Goal: Task Accomplishment & Management: Manage account settings

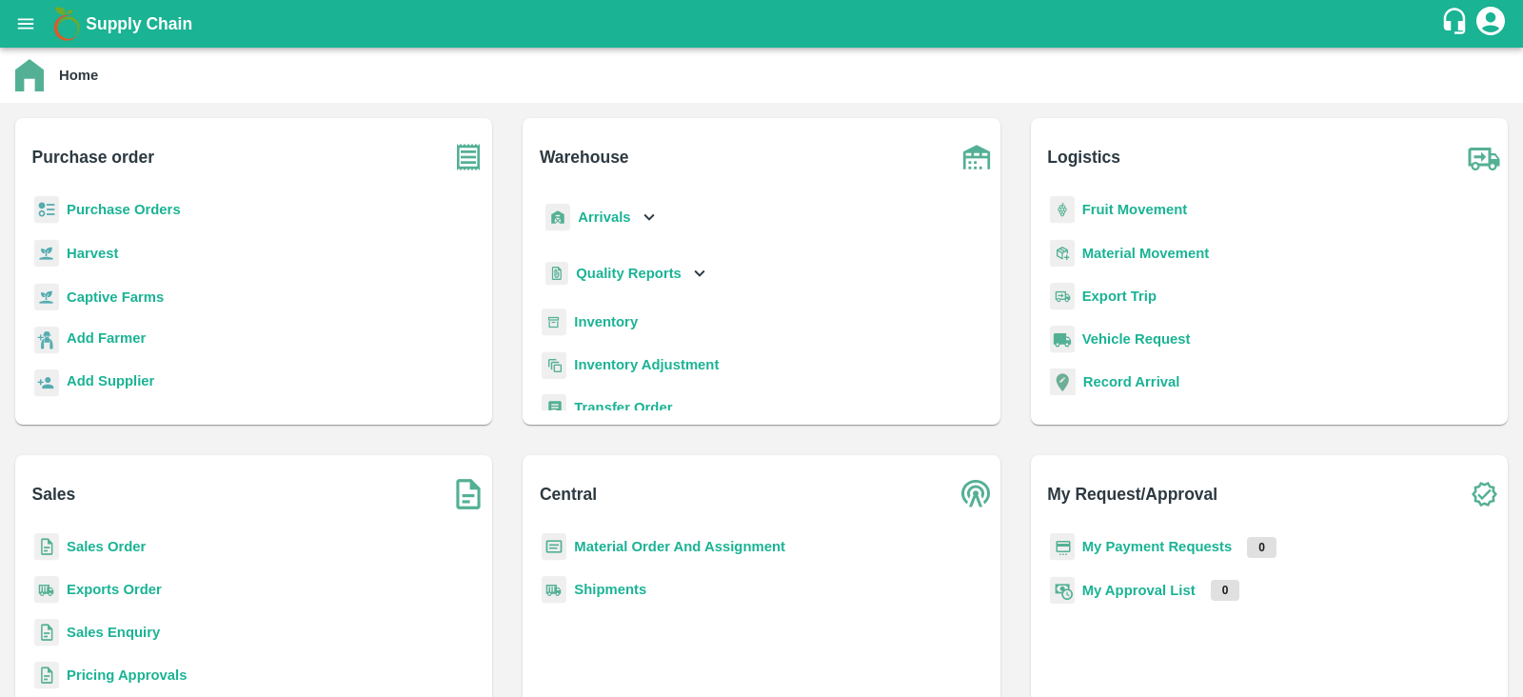
click at [113, 206] on b "Purchase Orders" at bounding box center [124, 209] width 114 height 15
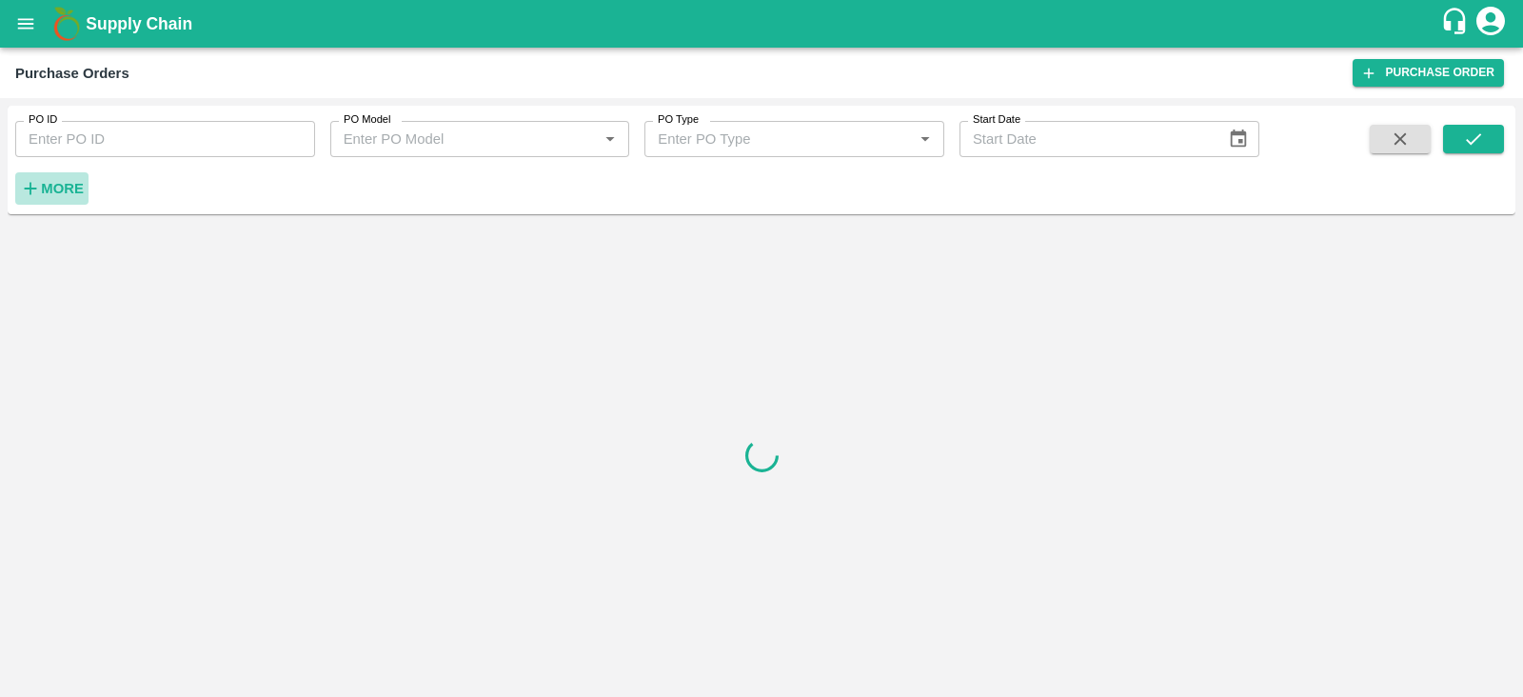
click at [69, 185] on strong "More" at bounding box center [62, 188] width 43 height 15
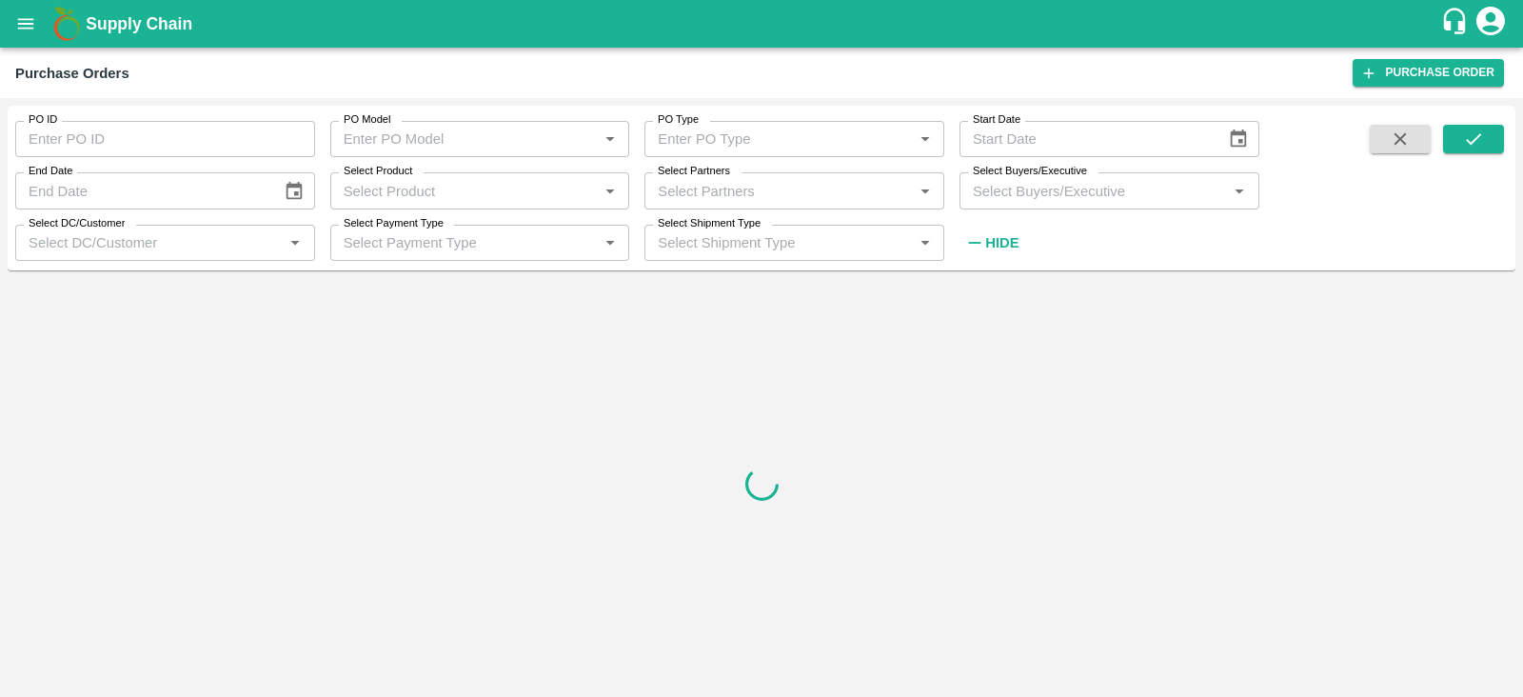
click at [1141, 203] on div "Select Buyers/Executive   *" at bounding box center [1109, 190] width 300 height 36
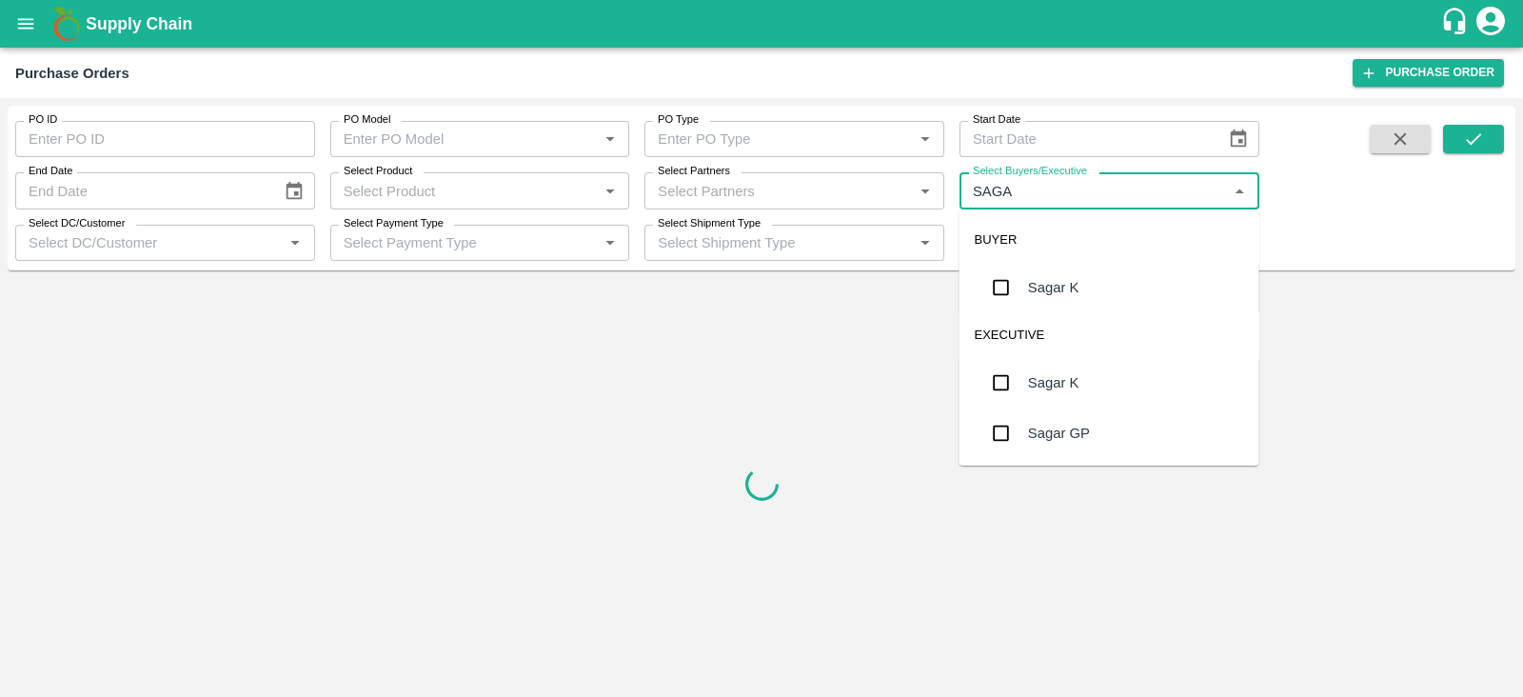
type input "SAGAR"
click at [1013, 288] on input "checkbox" at bounding box center [1001, 287] width 38 height 38
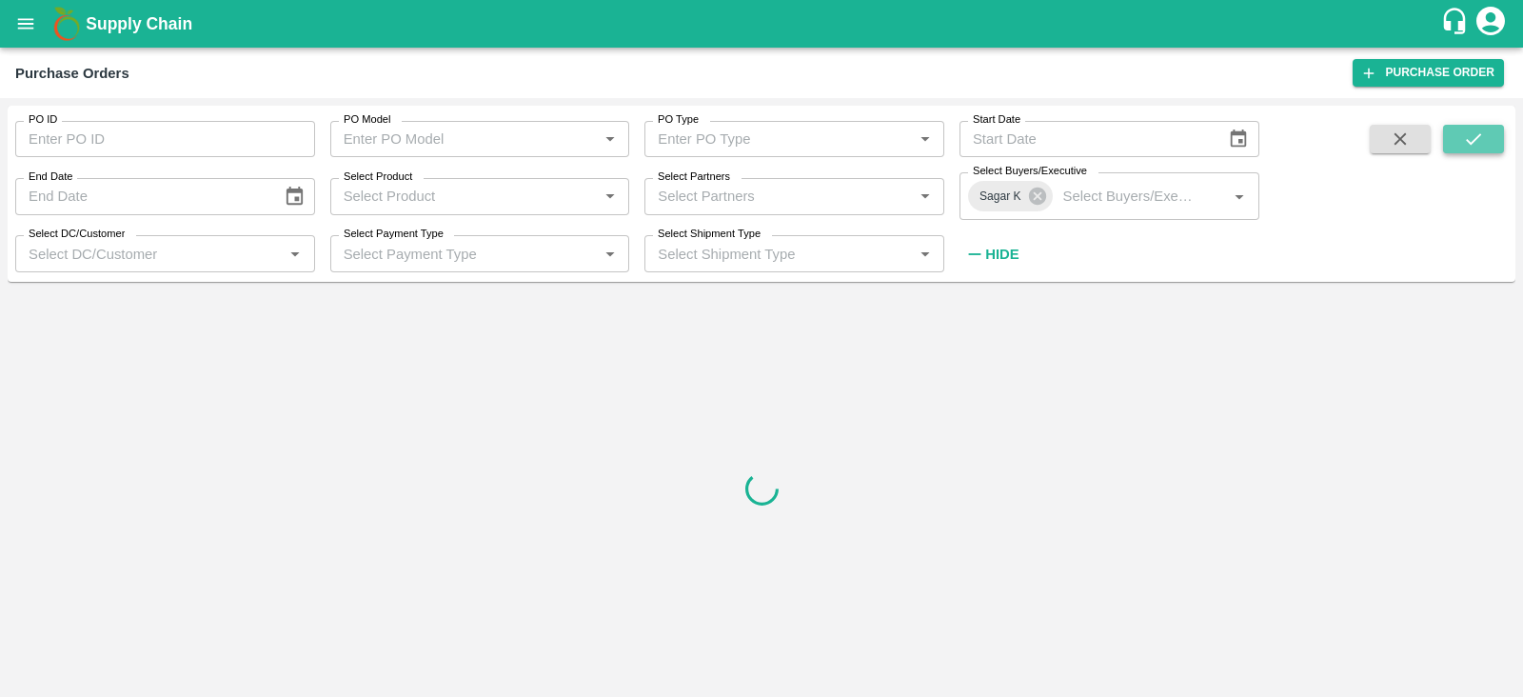
click at [1488, 147] on button "submit" at bounding box center [1473, 139] width 61 height 29
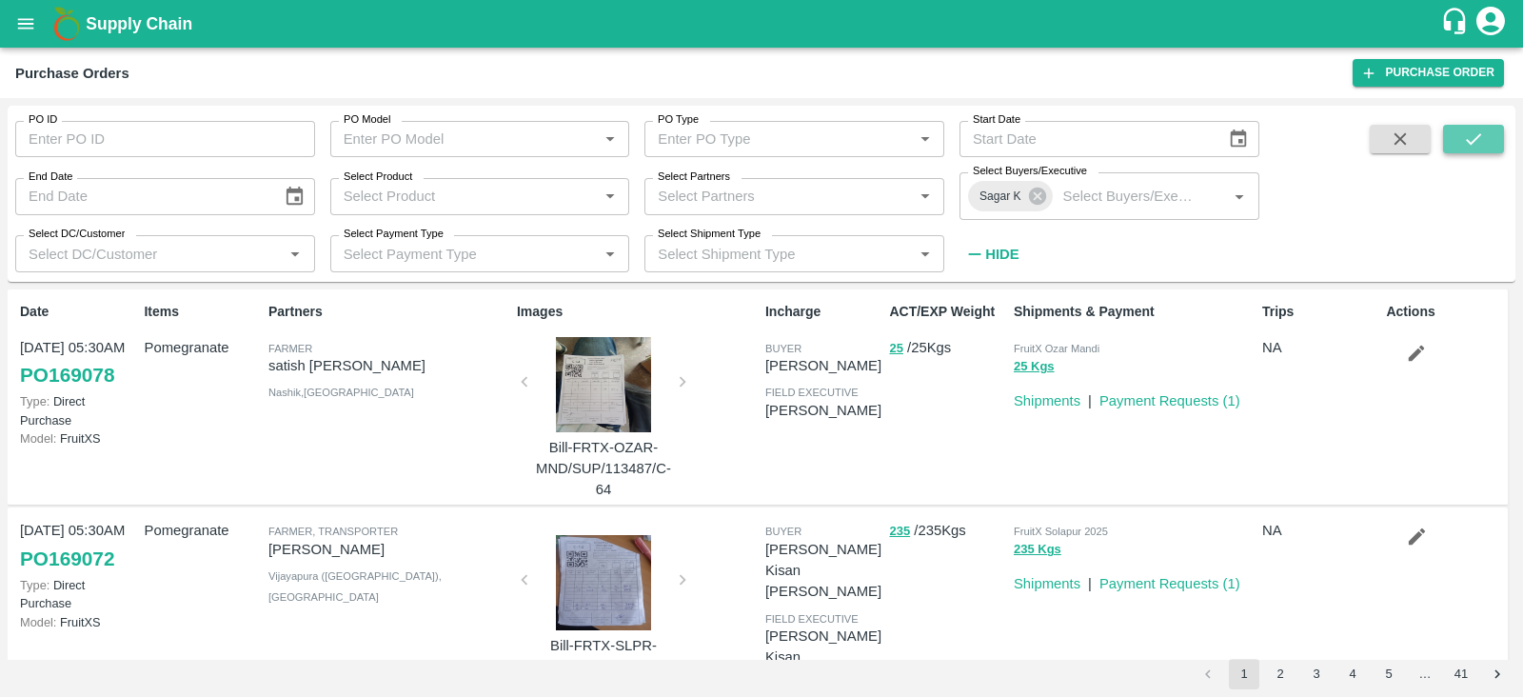
click at [1484, 145] on button "submit" at bounding box center [1473, 139] width 61 height 29
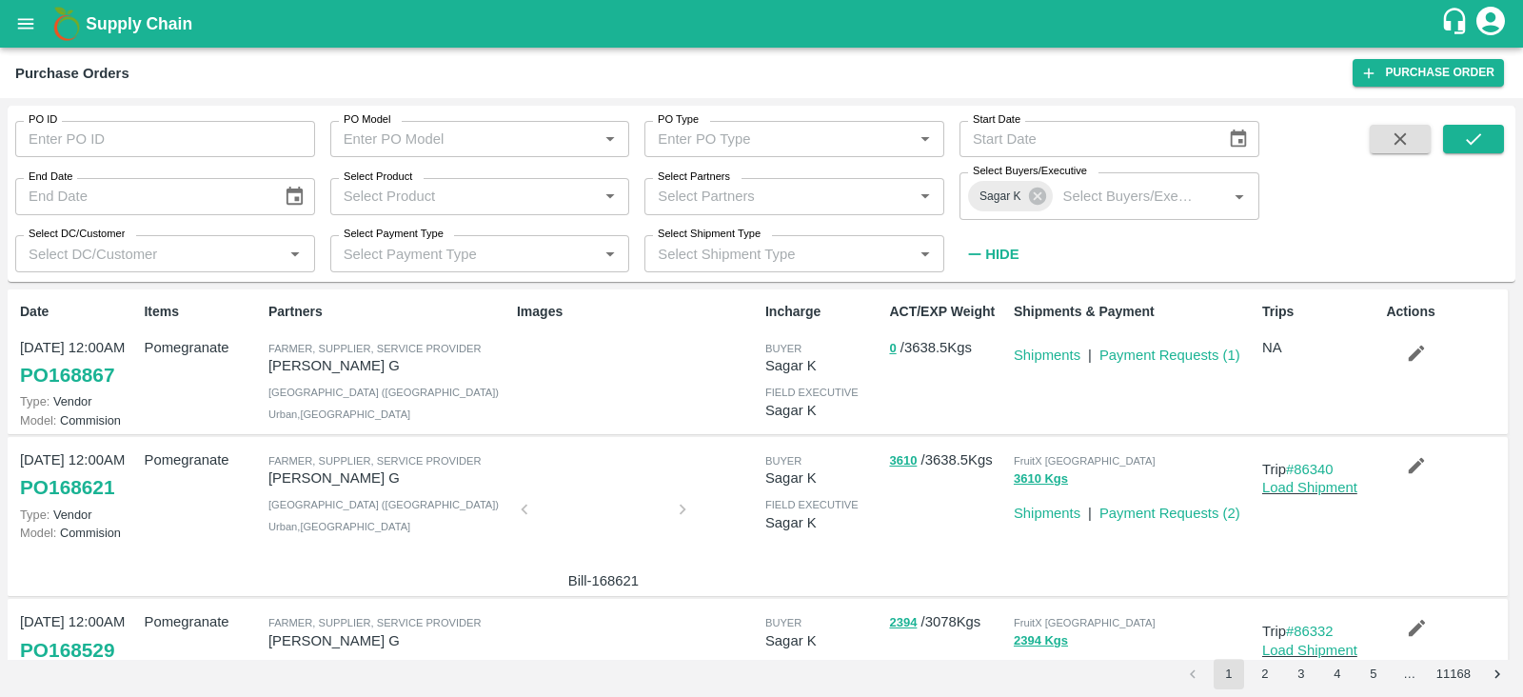
click at [120, 483] on div "[DATE] 12:00AM PO 168621 Type: Vendor Model: Commision" at bounding box center [74, 516] width 124 height 149
click at [101, 483] on link "PO 168621" at bounding box center [67, 487] width 94 height 34
click at [1040, 197] on icon at bounding box center [1036, 195] width 17 height 17
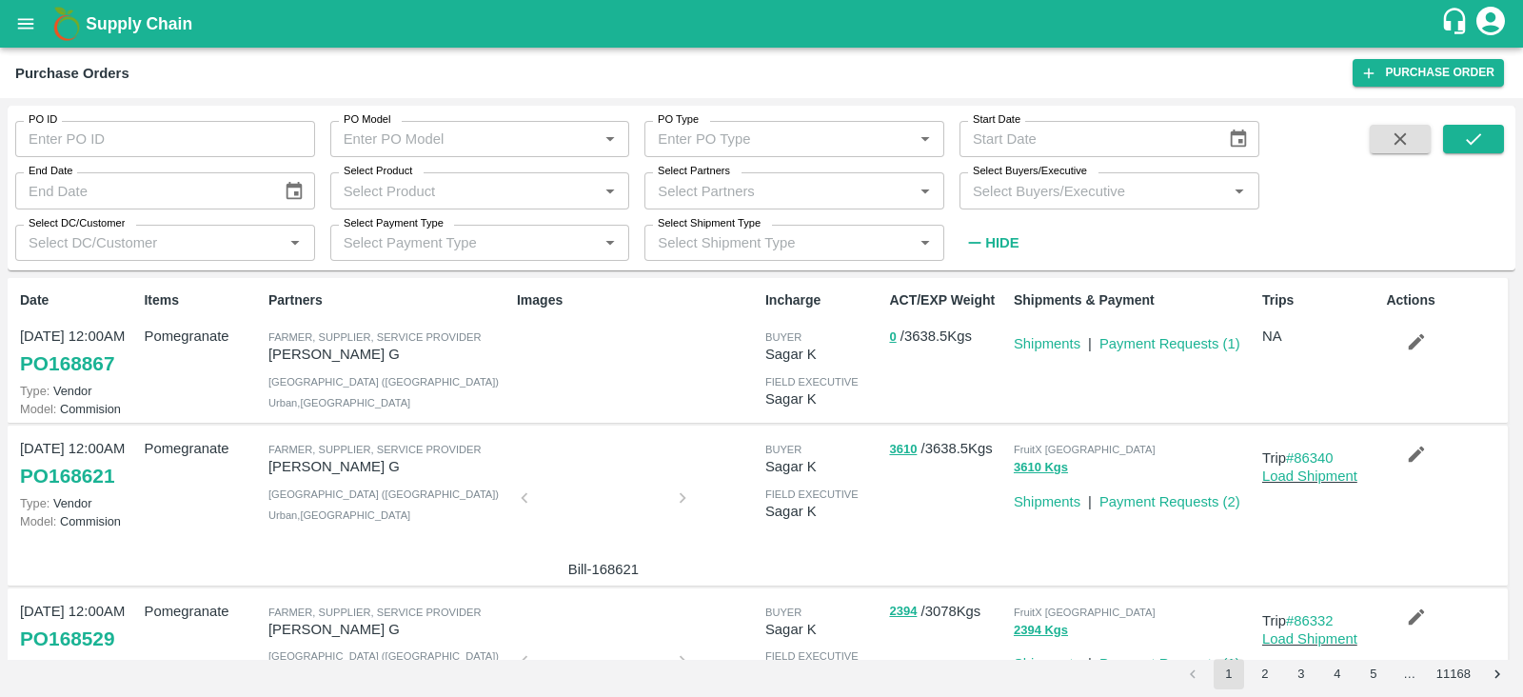
click at [1021, 196] on input "Select Buyers/Executive" at bounding box center [1093, 190] width 257 height 25
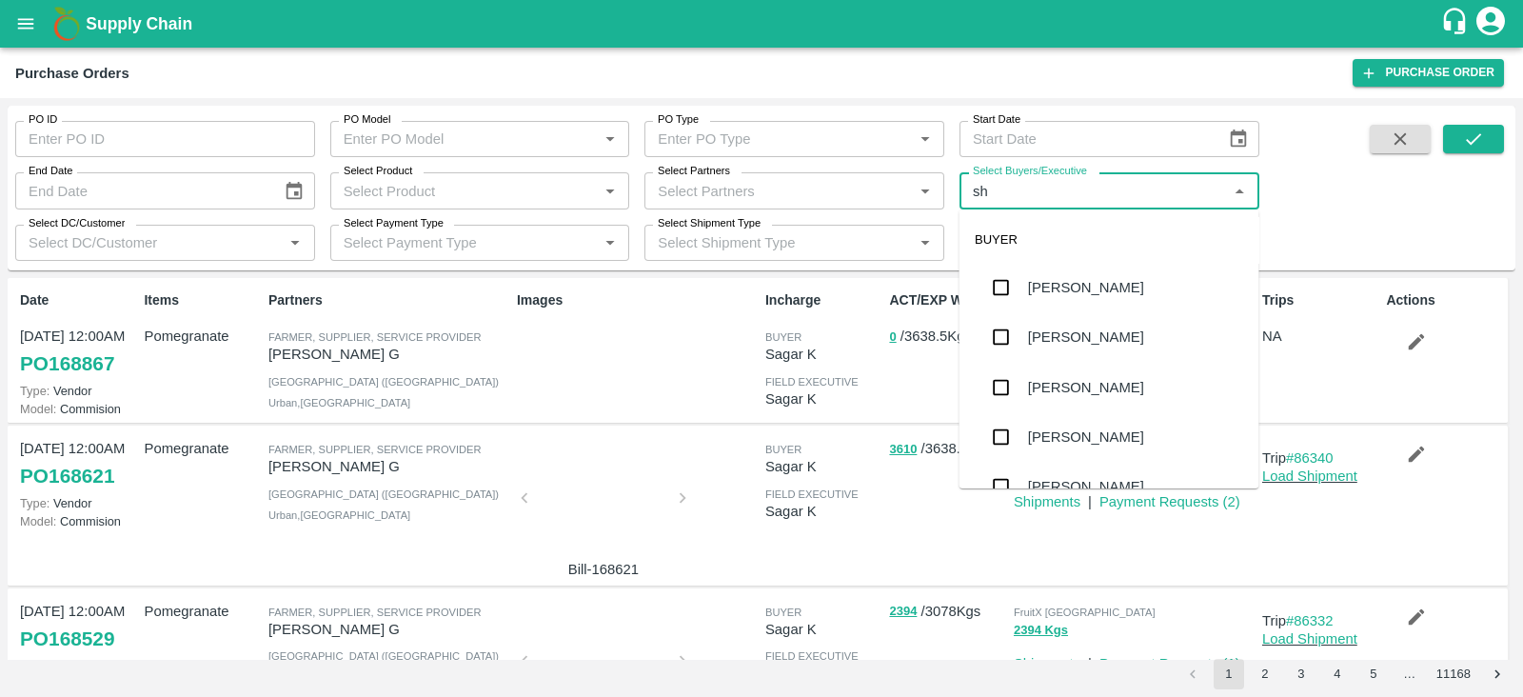
type input "s"
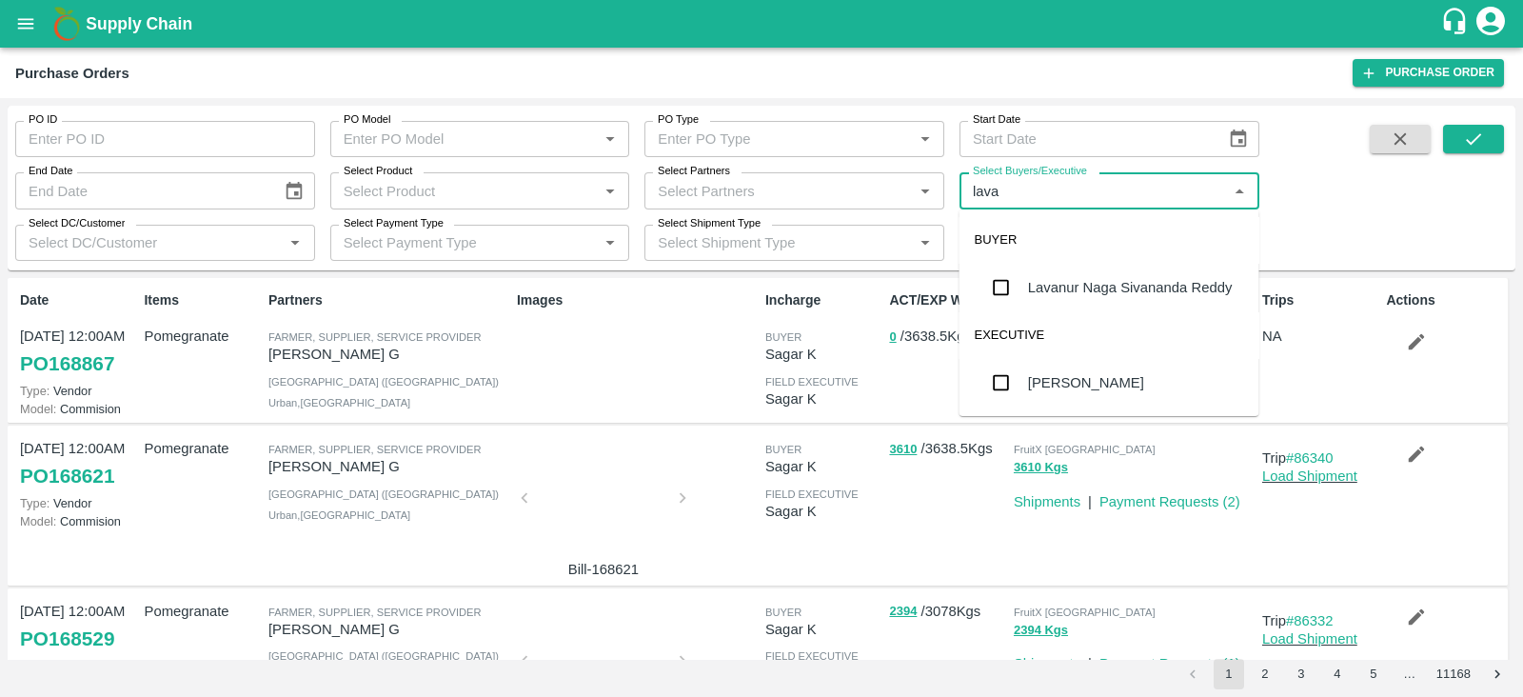
type input "[PERSON_NAME]"
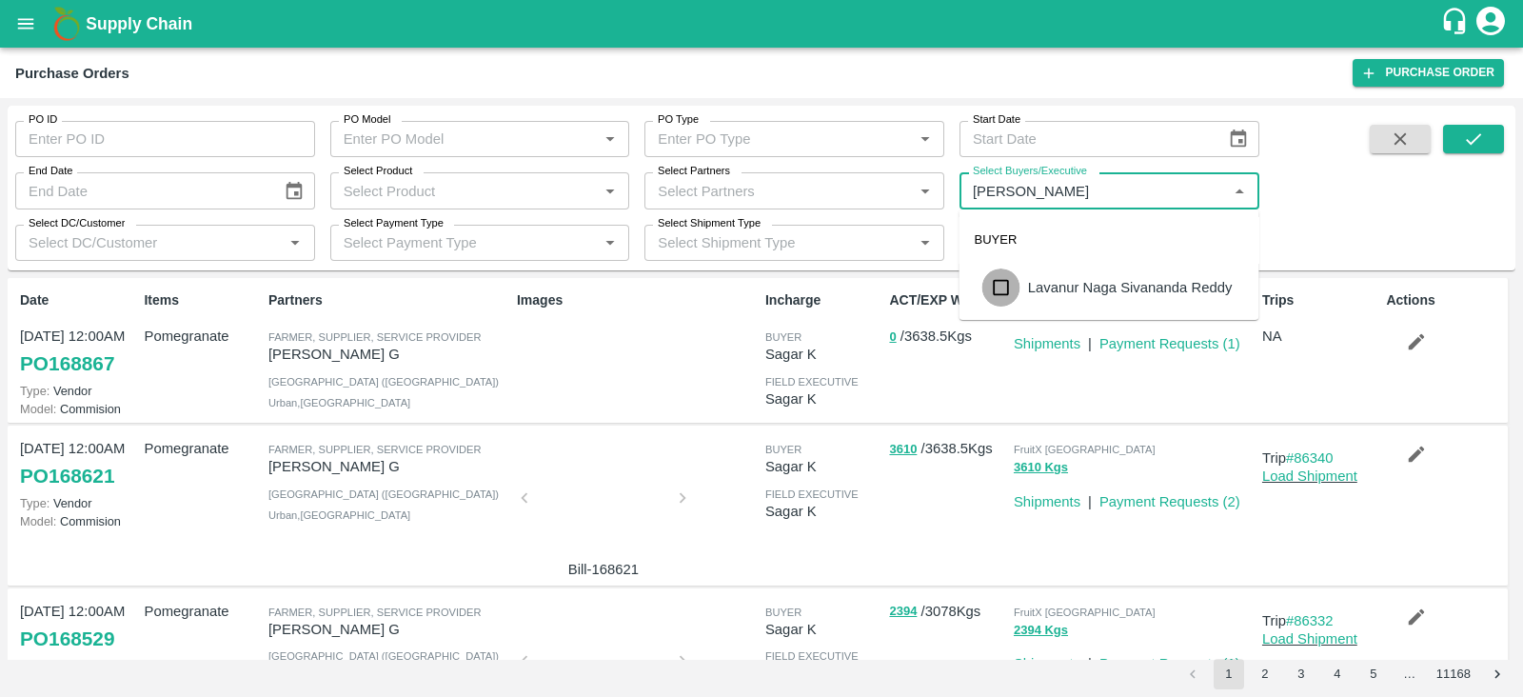
click at [1007, 292] on input "checkbox" at bounding box center [1001, 287] width 38 height 38
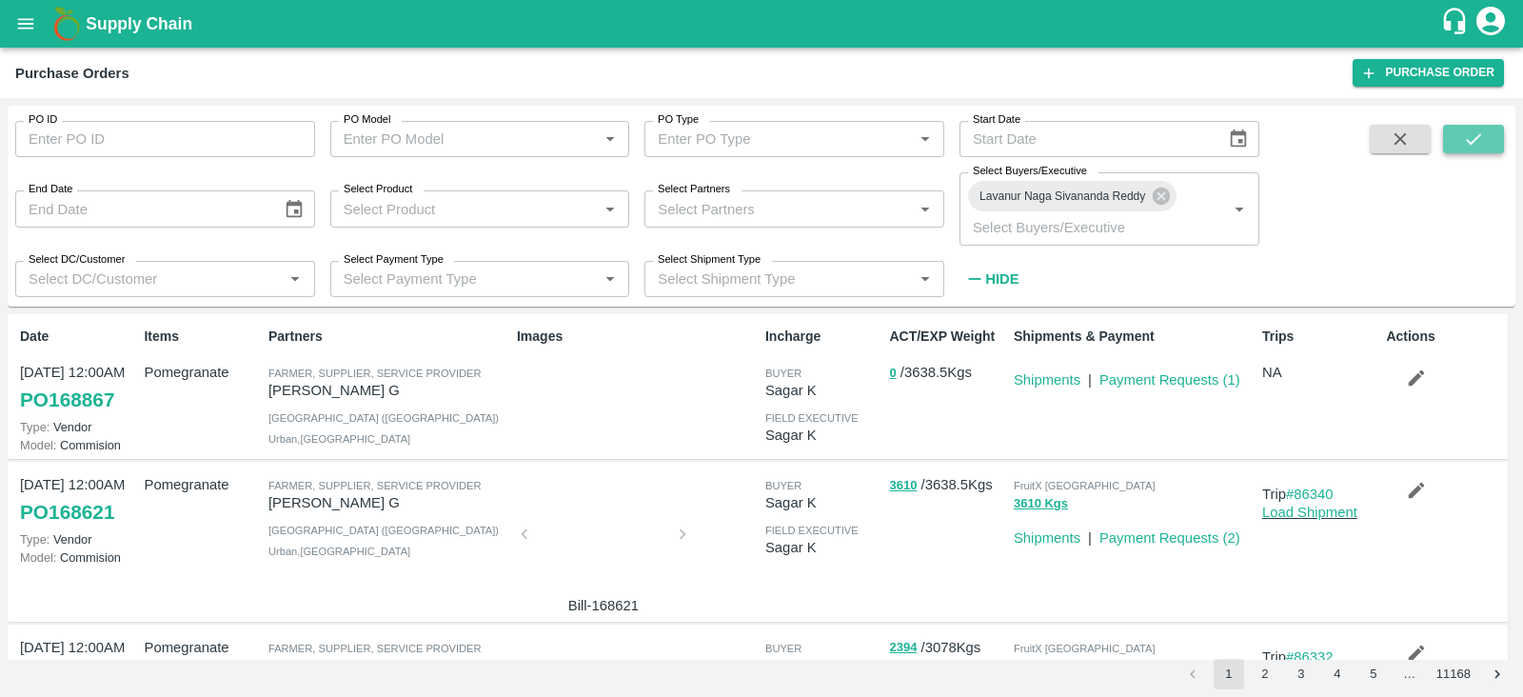
click at [1464, 145] on icon "submit" at bounding box center [1473, 138] width 21 height 21
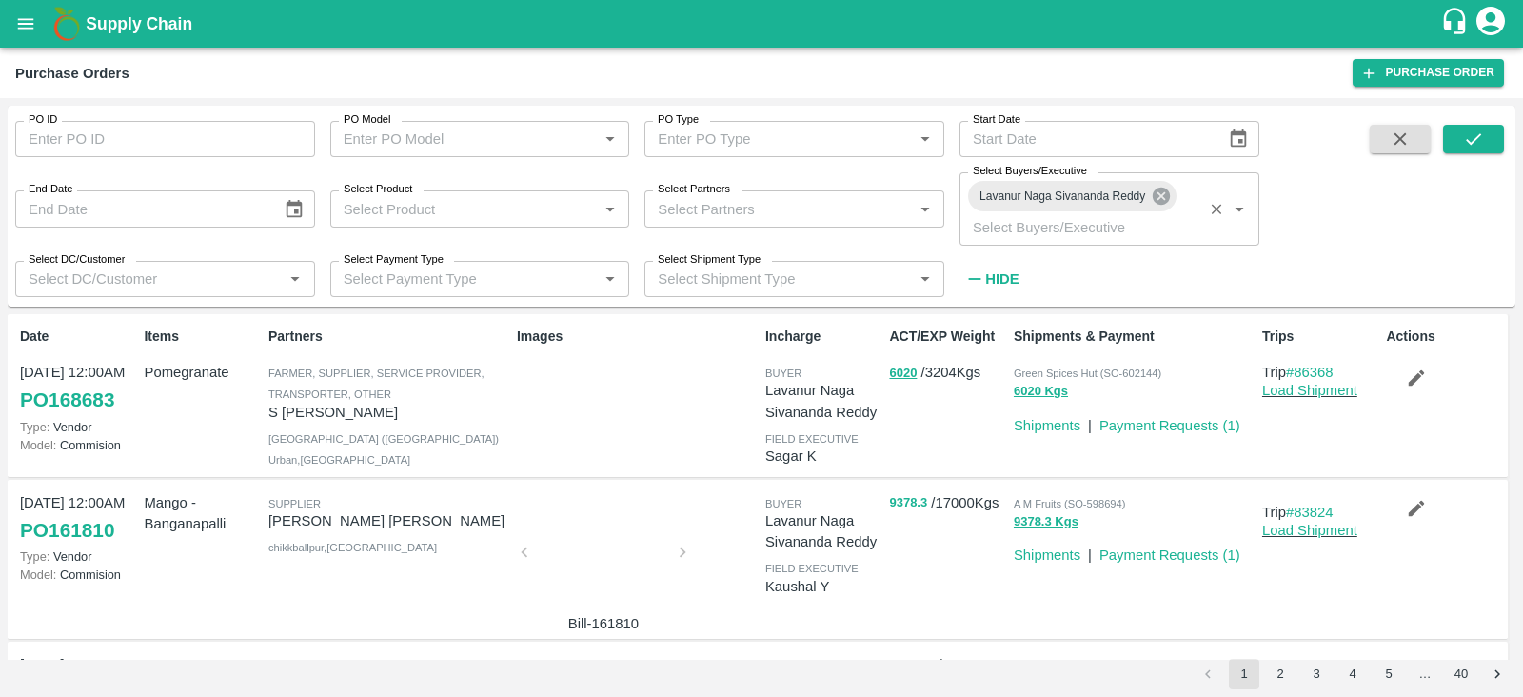
click at [1158, 199] on icon at bounding box center [1161, 196] width 21 height 21
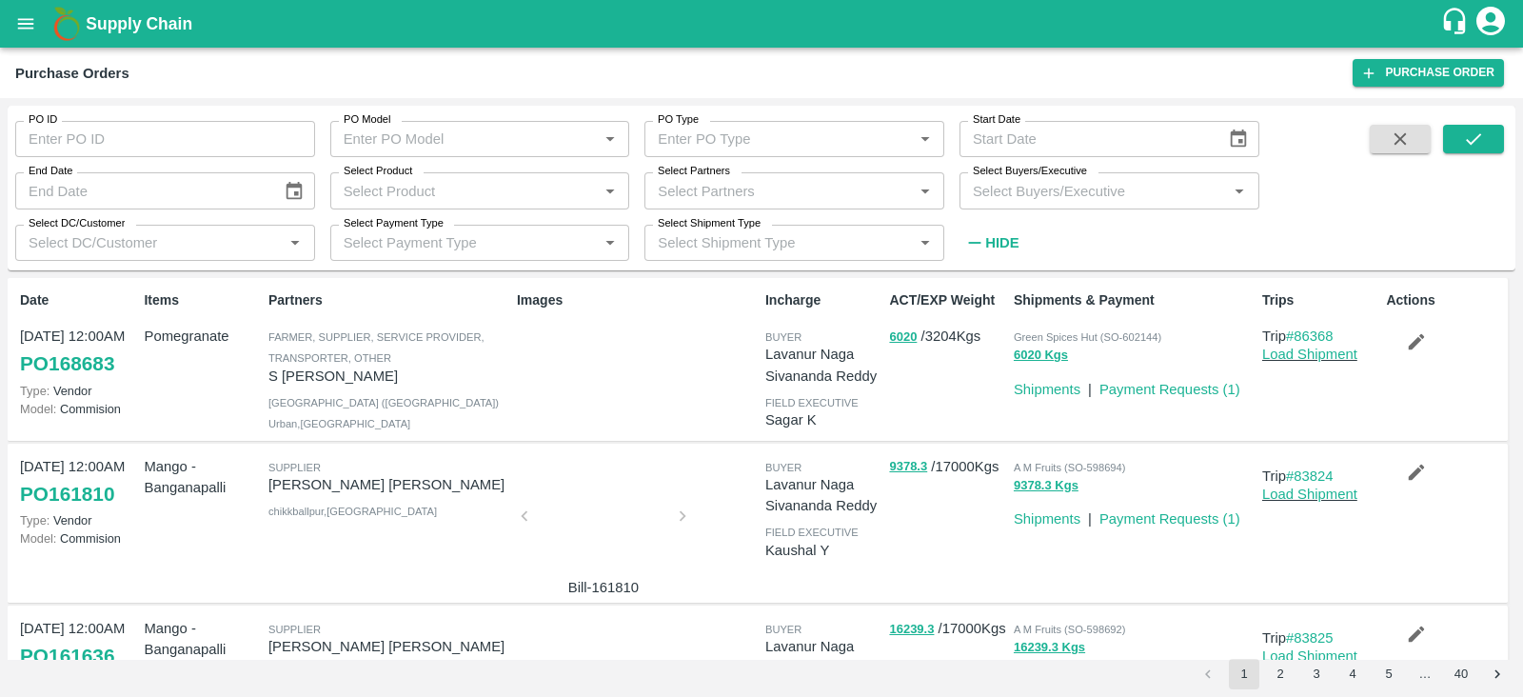
click at [1020, 176] on label "Select Buyers/Executive" at bounding box center [1030, 171] width 114 height 15
click at [1020, 178] on input "Select Buyers/Executive" at bounding box center [1093, 190] width 257 height 25
click at [1018, 185] on input "Select Buyers/Executive" at bounding box center [1093, 190] width 257 height 25
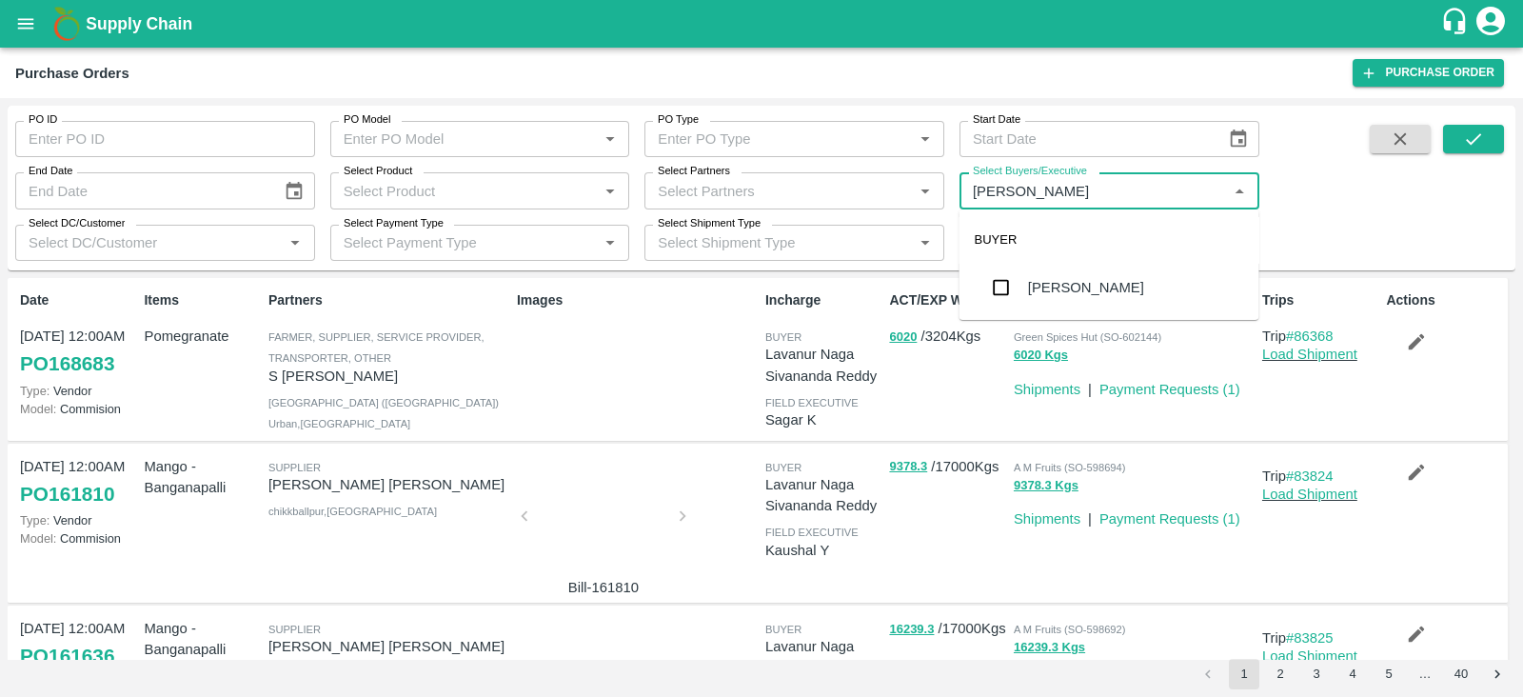
type input "Avinash"
click at [995, 290] on input "checkbox" at bounding box center [1001, 287] width 38 height 38
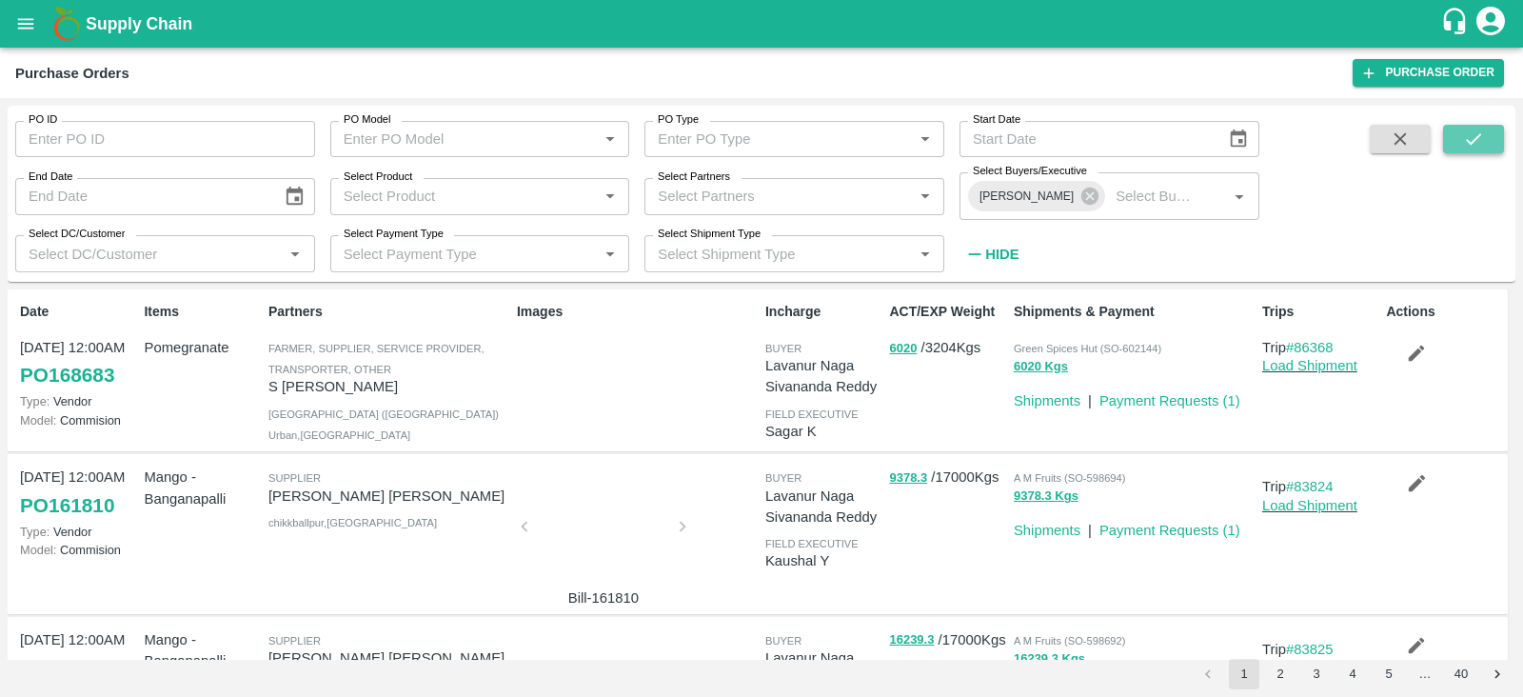
click at [1470, 131] on icon "submit" at bounding box center [1473, 138] width 21 height 21
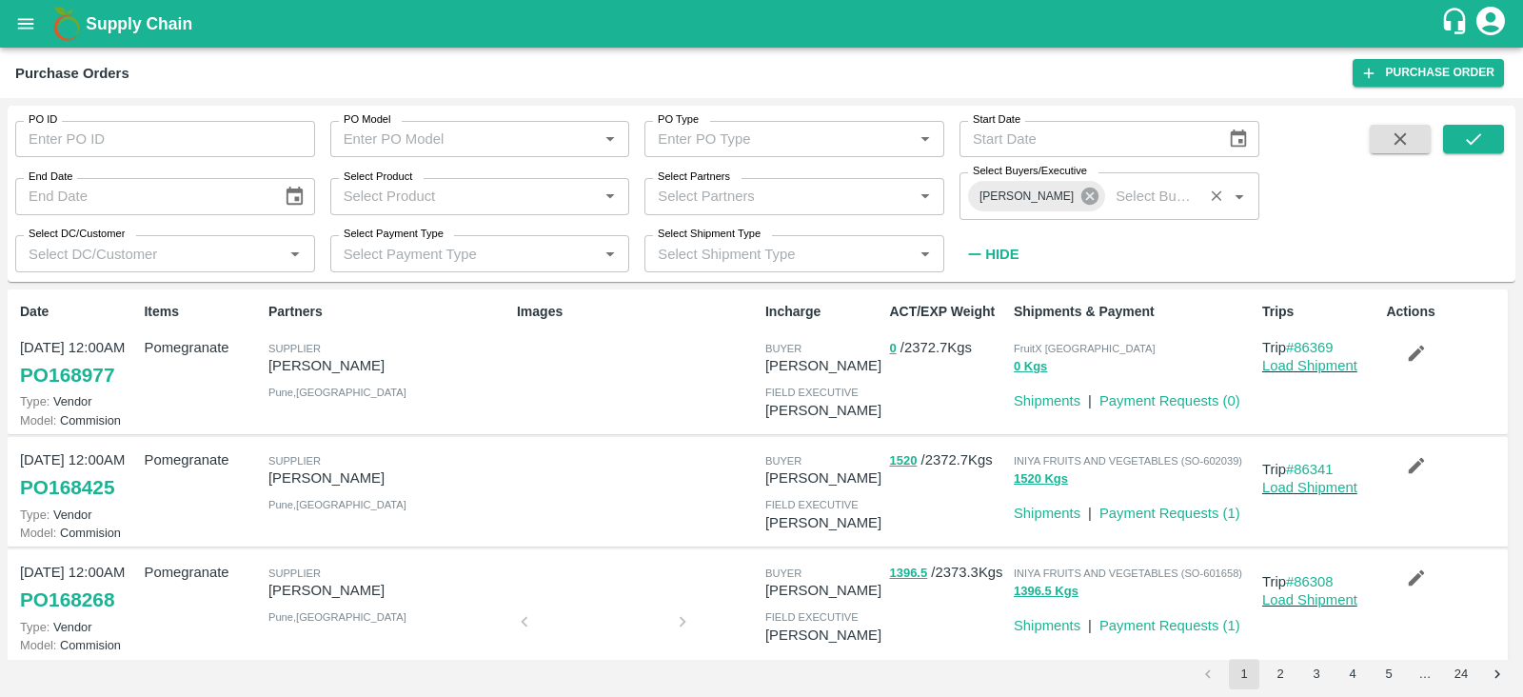
click at [1081, 192] on icon at bounding box center [1089, 195] width 17 height 17
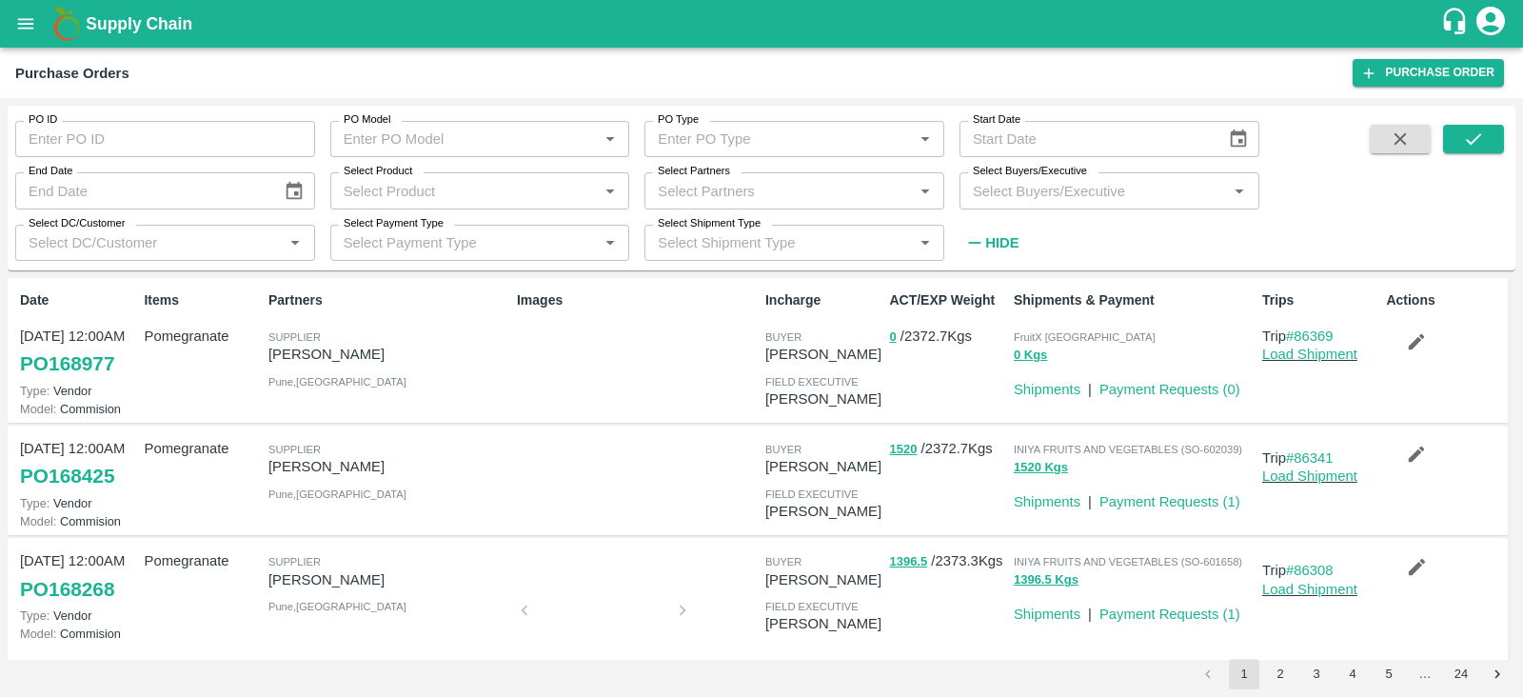
click at [1053, 201] on input "Select Buyers/Executive" at bounding box center [1093, 190] width 257 height 25
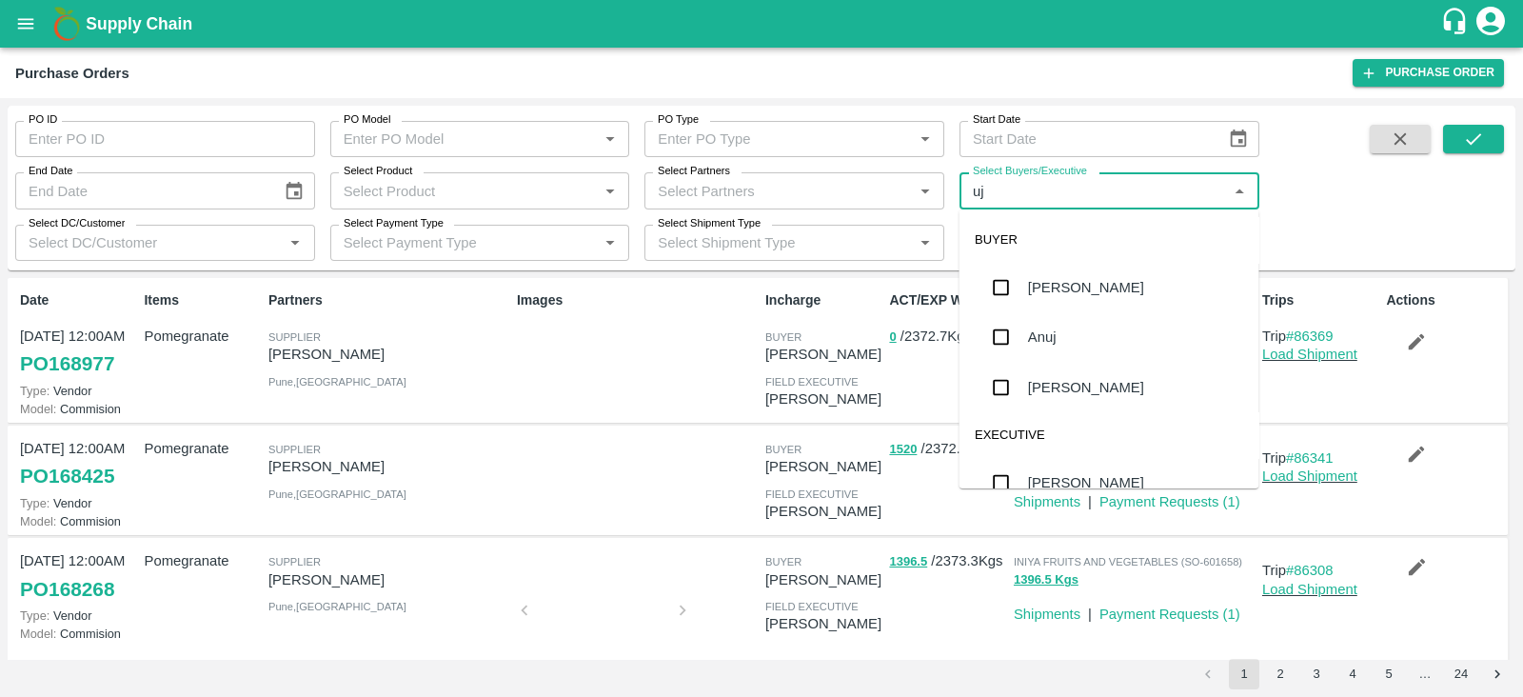
type input "ujj"
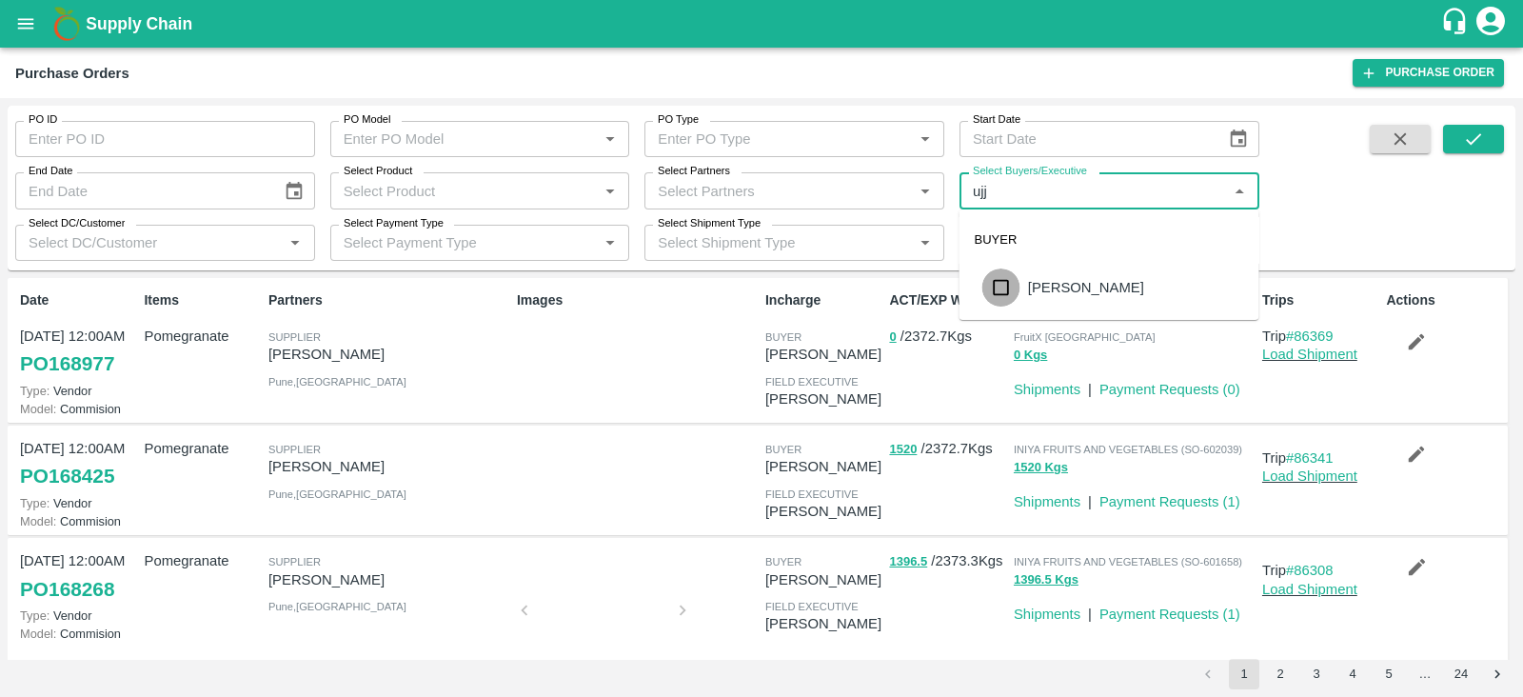
click at [999, 286] on input "checkbox" at bounding box center [1001, 287] width 38 height 38
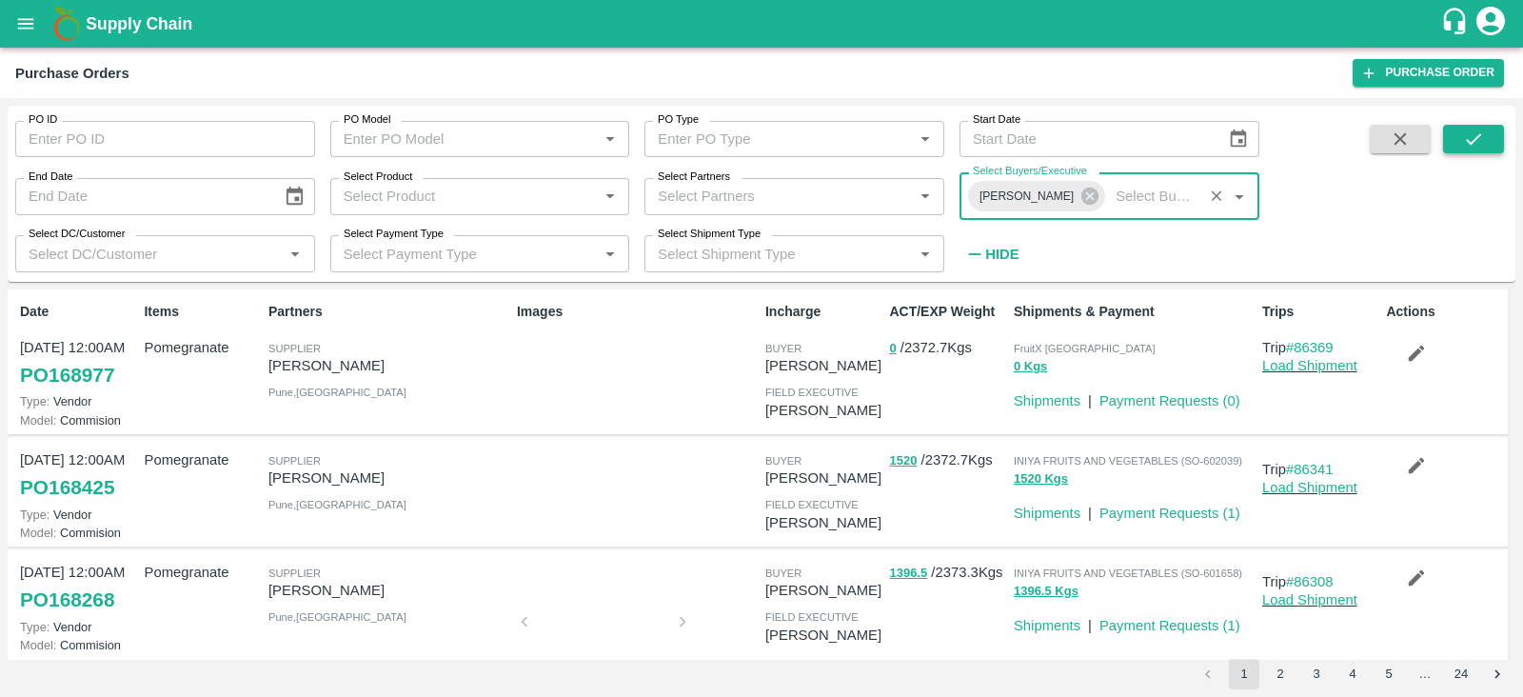
click at [1464, 143] on icon "submit" at bounding box center [1473, 138] width 21 height 21
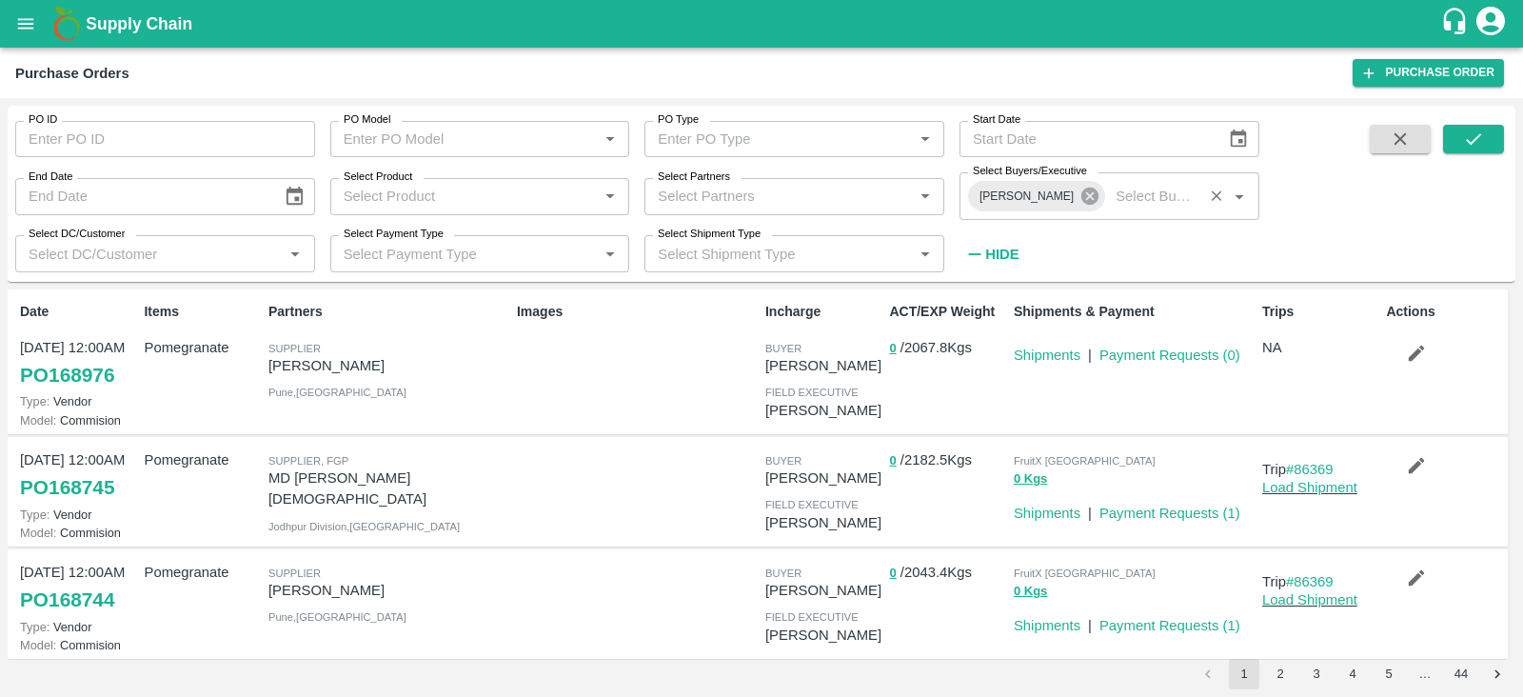
click at [1081, 203] on icon at bounding box center [1089, 195] width 17 height 17
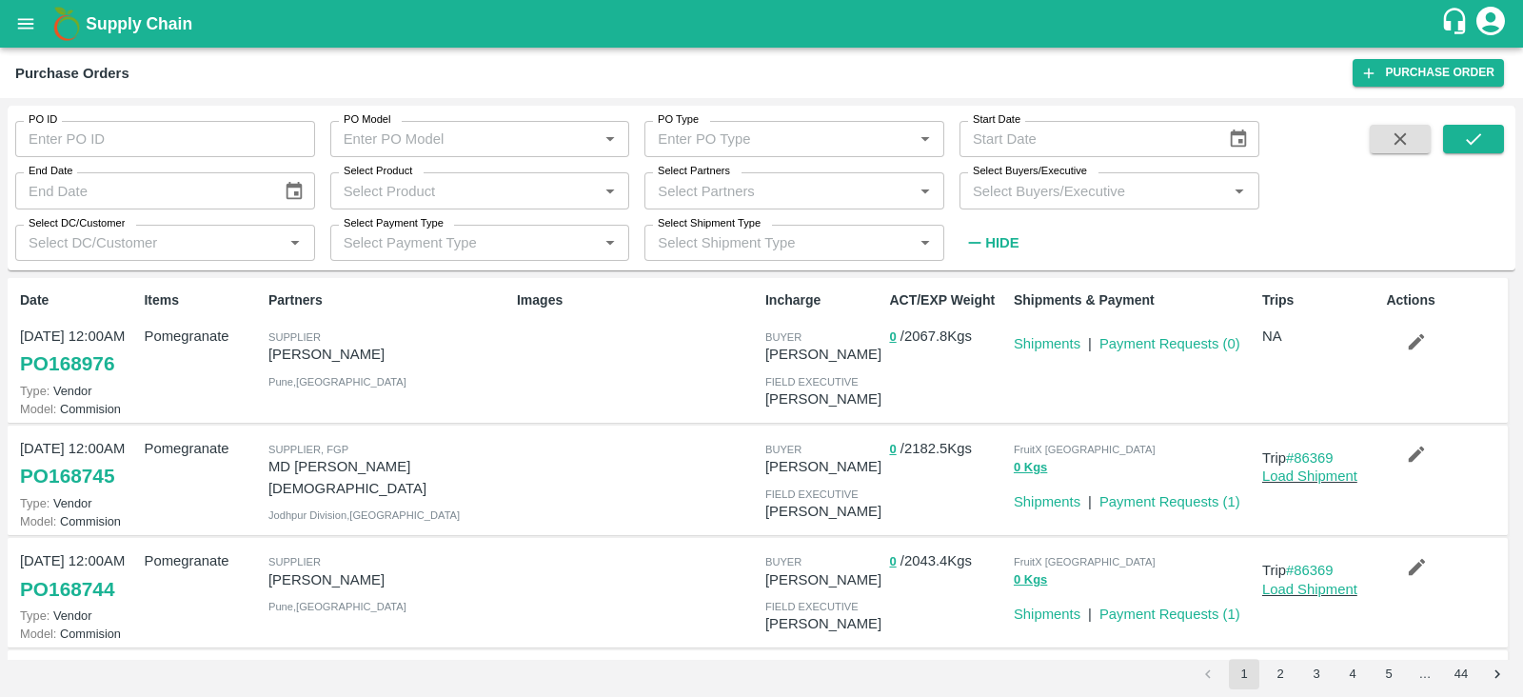
click at [1046, 207] on div "Select Buyers/Executive   *" at bounding box center [1109, 190] width 300 height 36
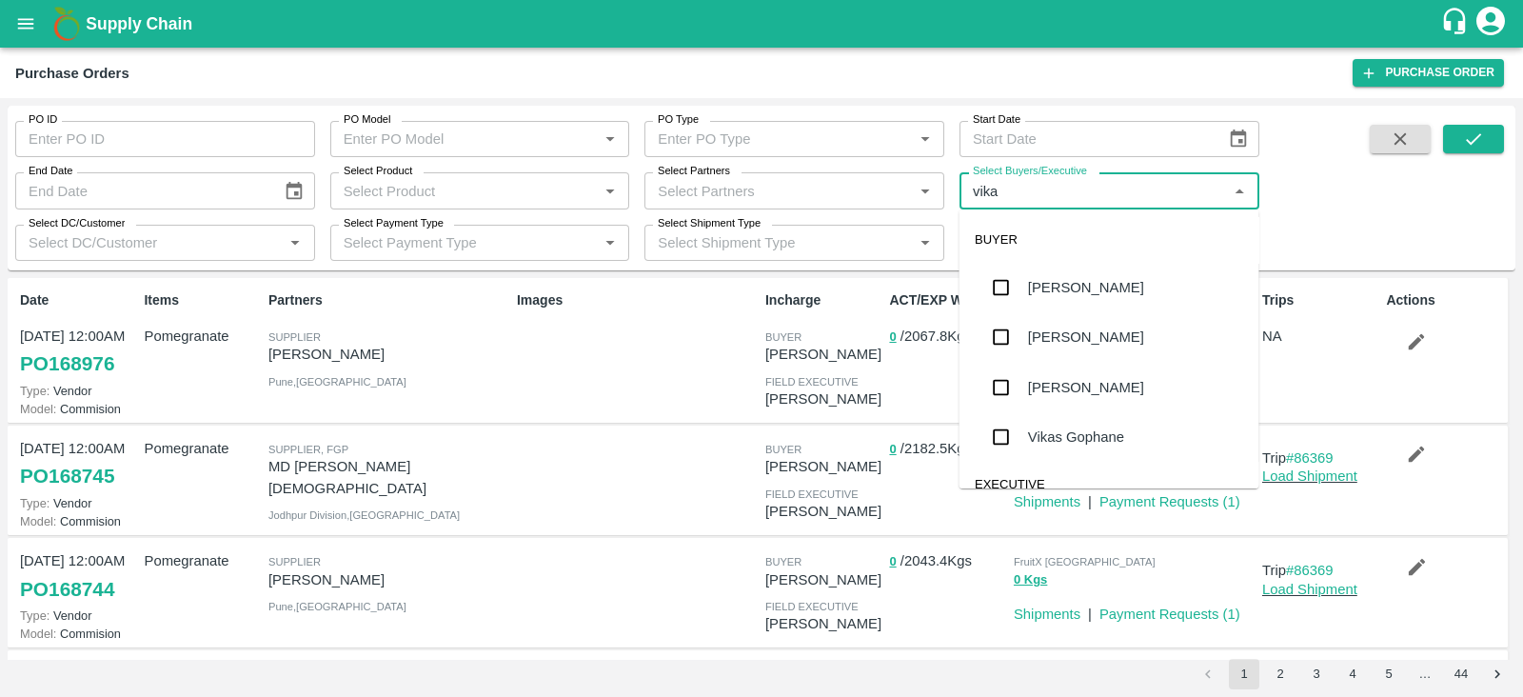
type input "vikas"
click at [997, 381] on input "checkbox" at bounding box center [1001, 387] width 38 height 38
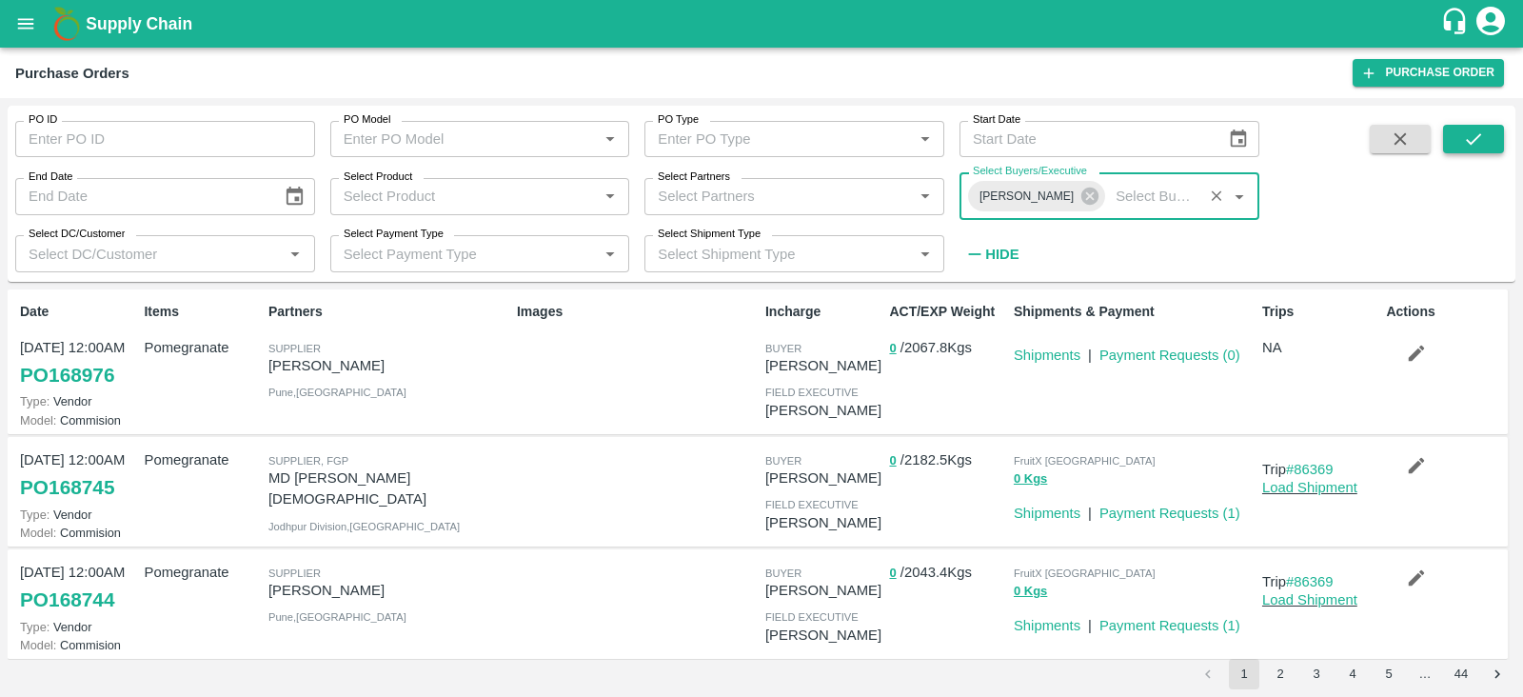
click at [1461, 136] on button "submit" at bounding box center [1473, 139] width 61 height 29
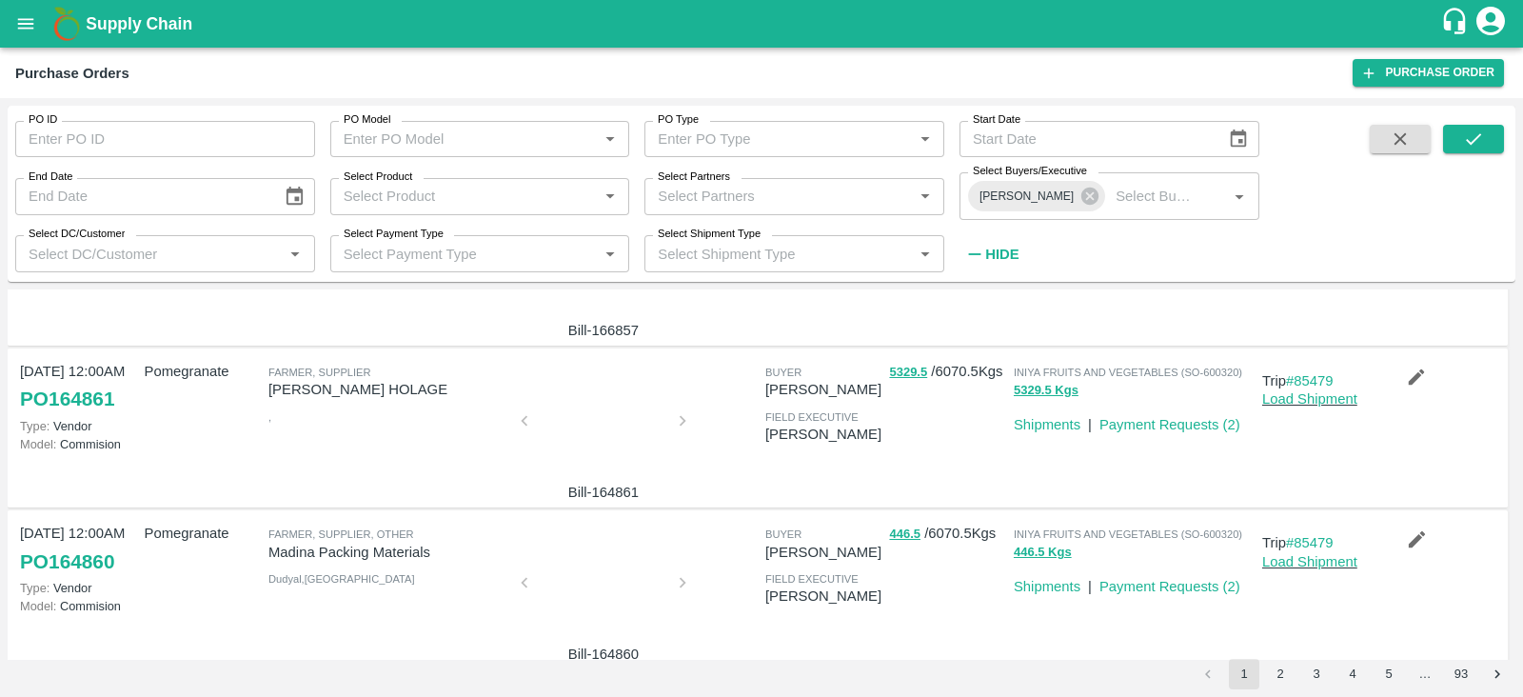
scroll to position [935, 0]
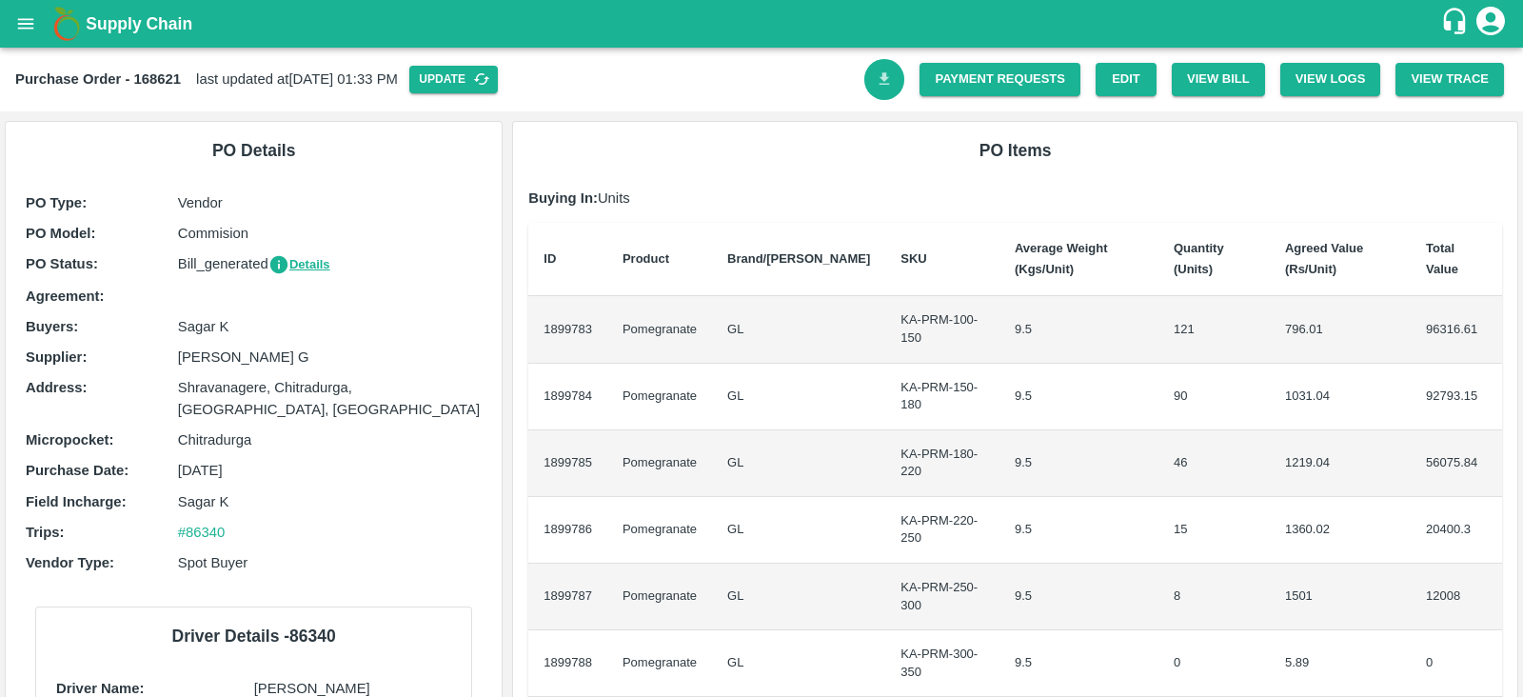
click at [876, 85] on icon "Download Bill" at bounding box center [885, 79] width 18 height 18
